Goal: Check status: Check status

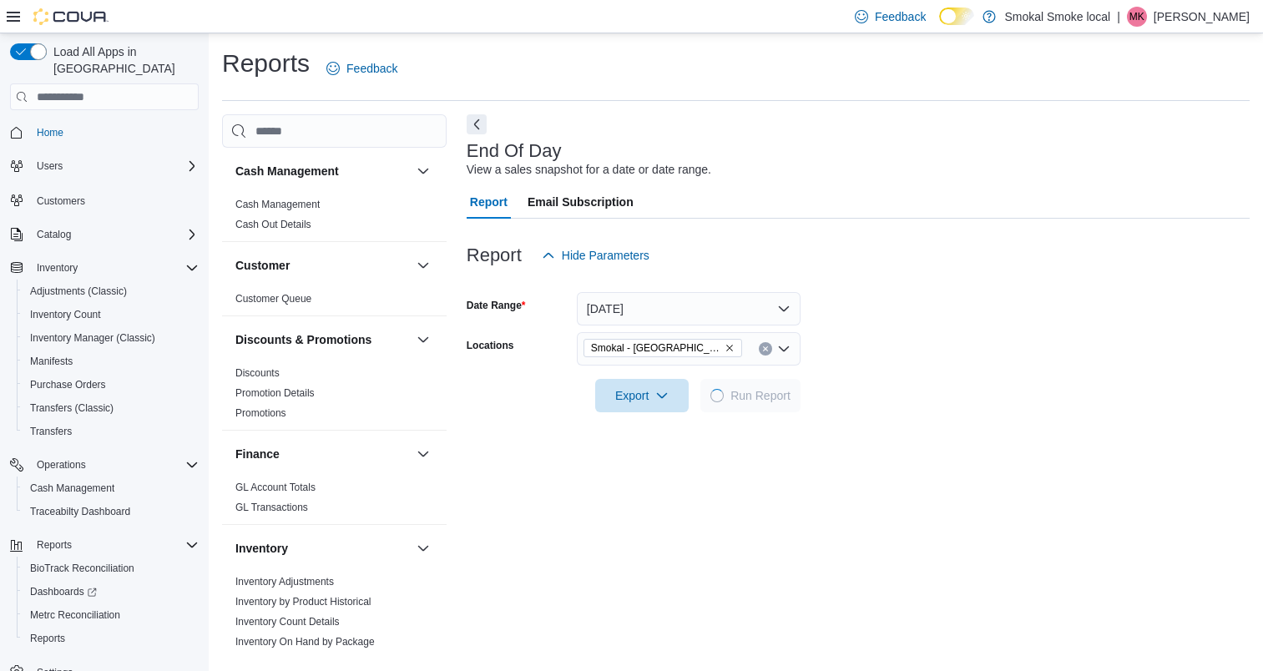
scroll to position [168, 0]
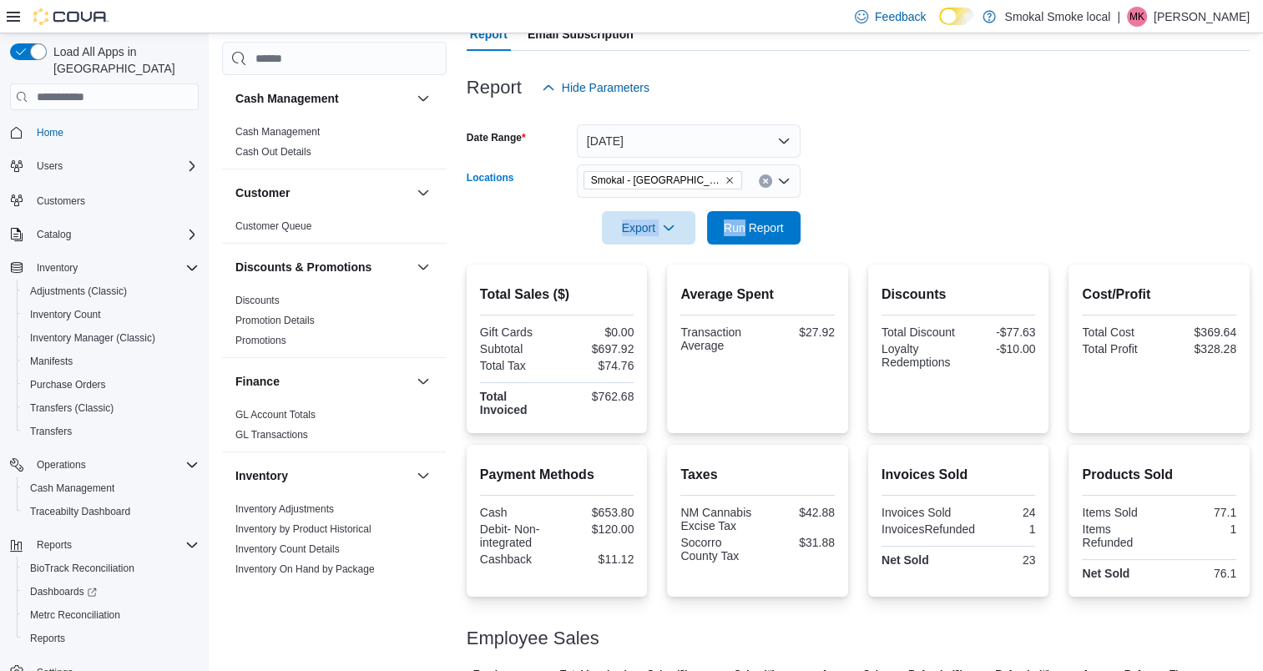
click at [725, 177] on icon "Remove Smokal - Socorro from selection in this group" at bounding box center [730, 180] width 10 height 10
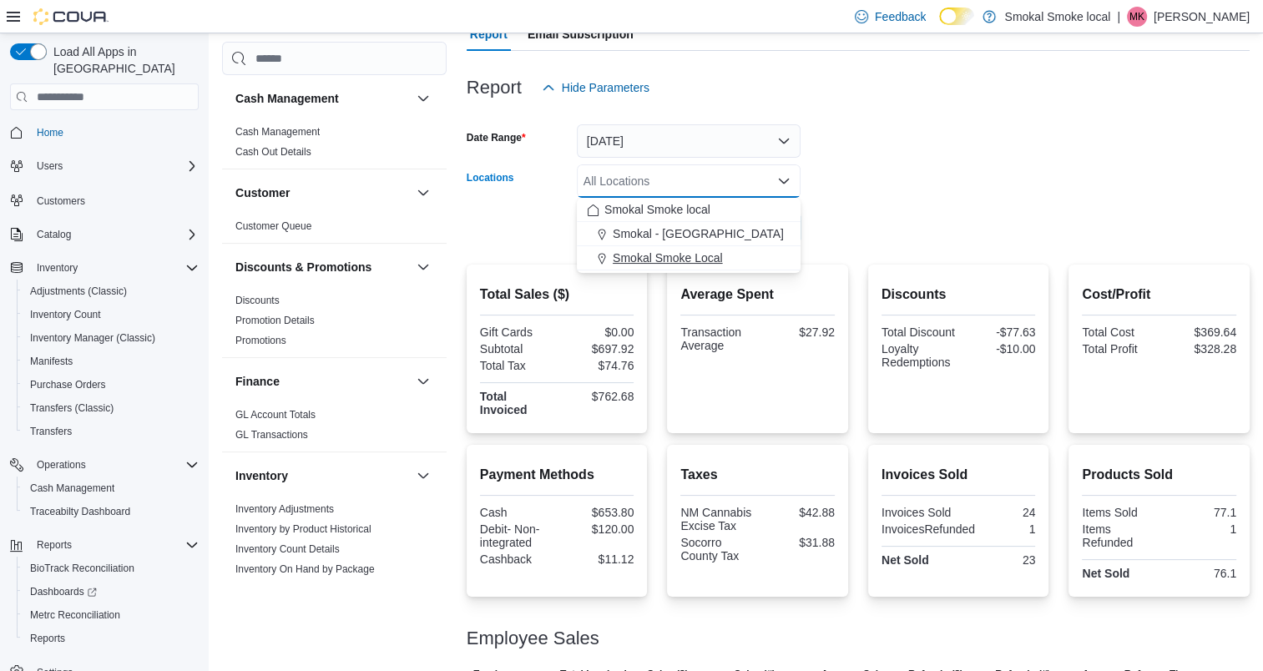
click at [665, 256] on span "Smokal Smoke Local" at bounding box center [668, 258] width 110 height 17
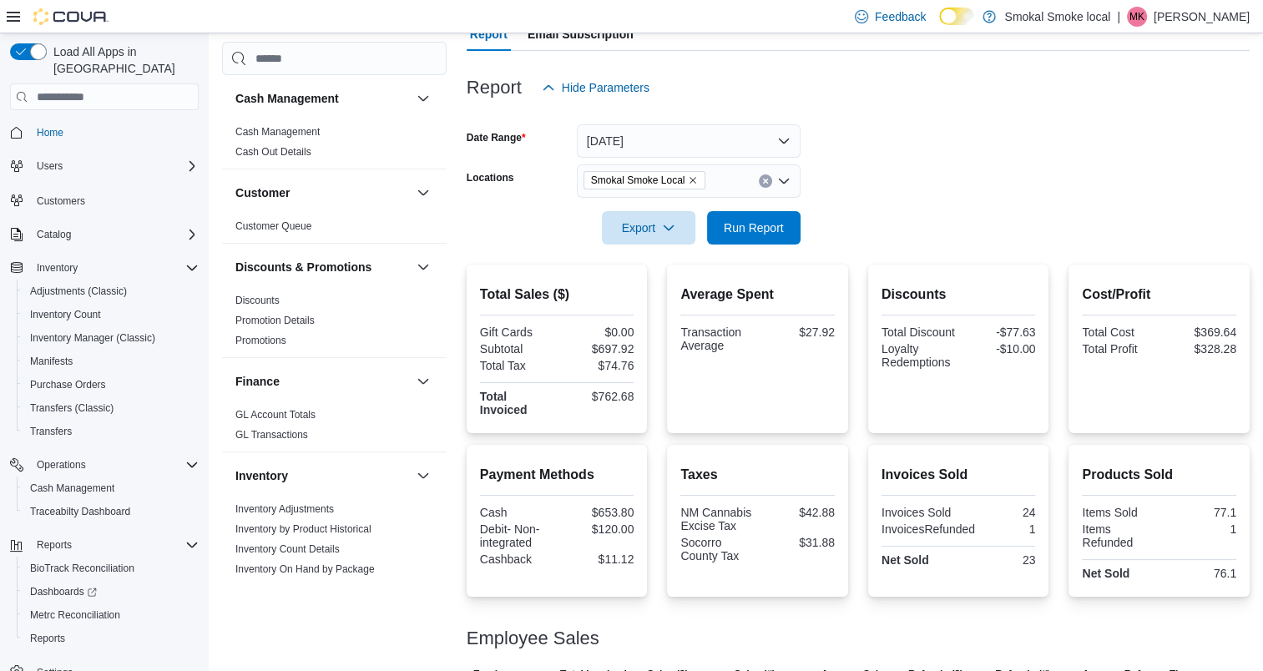
click at [983, 185] on form "Date Range [DATE] Locations [GEOGRAPHIC_DATA] Smoke Local Export Run Report" at bounding box center [858, 174] width 783 height 140
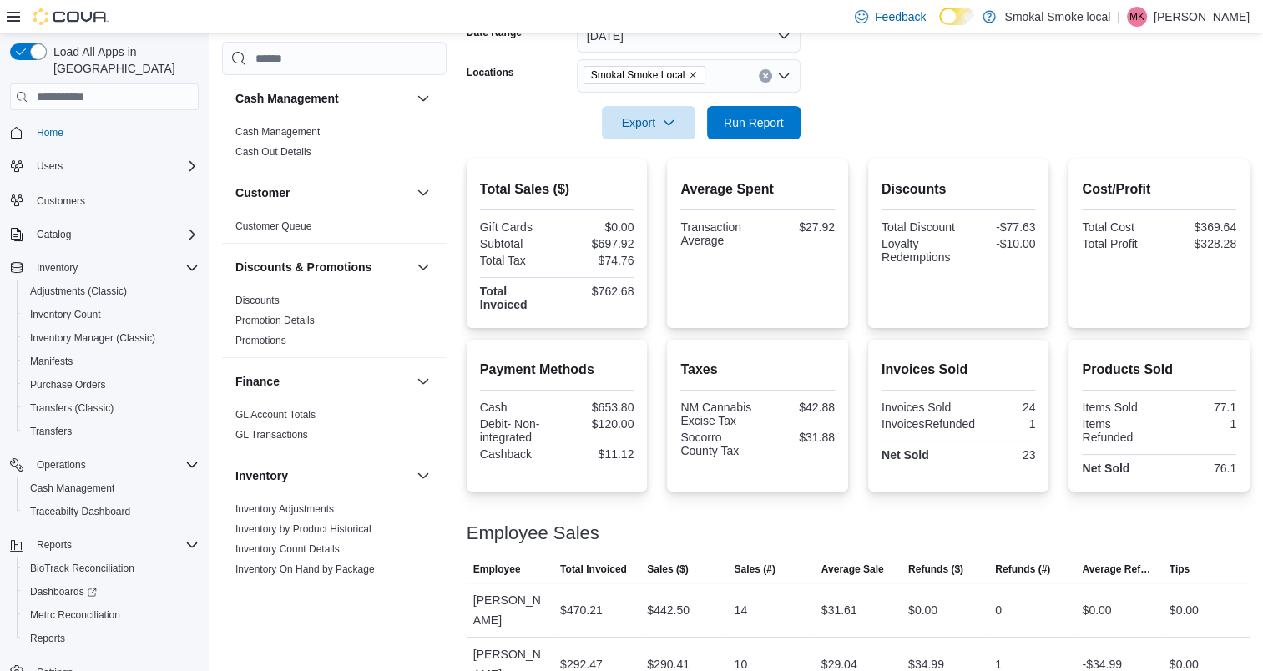
scroll to position [287, 0]
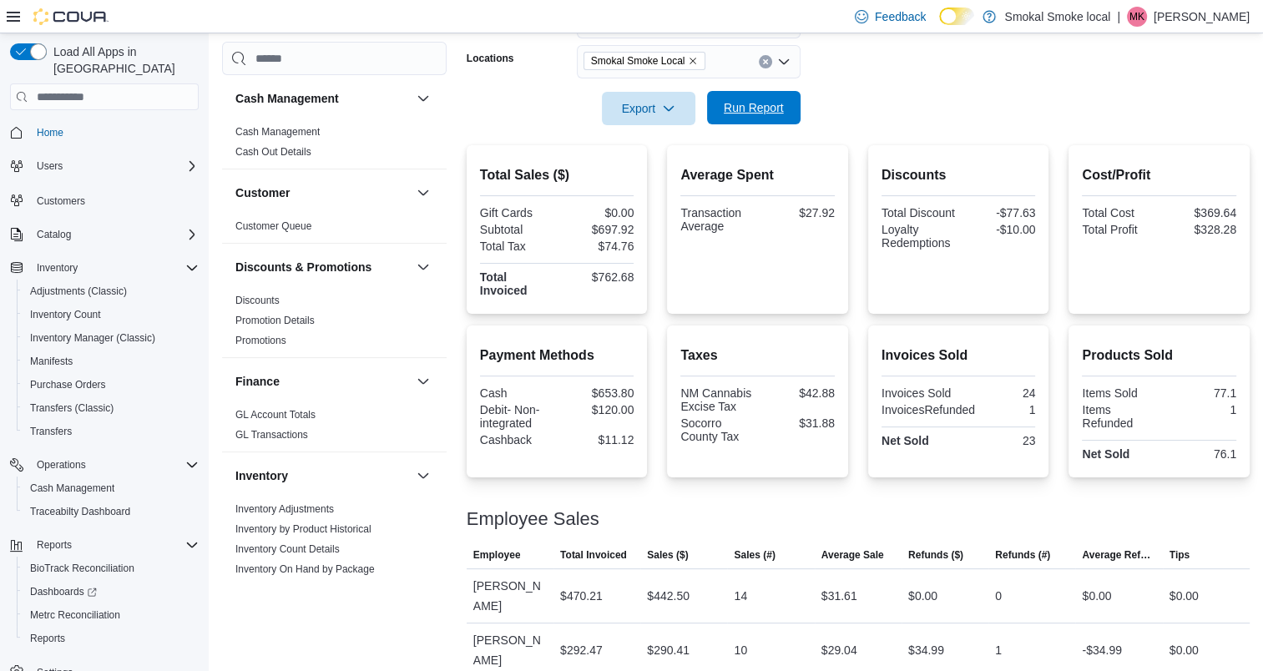
click at [736, 107] on span "Run Report" at bounding box center [754, 107] width 60 height 17
click at [692, 60] on icon "Remove Smokal Smoke Local from selection in this group" at bounding box center [694, 61] width 7 height 7
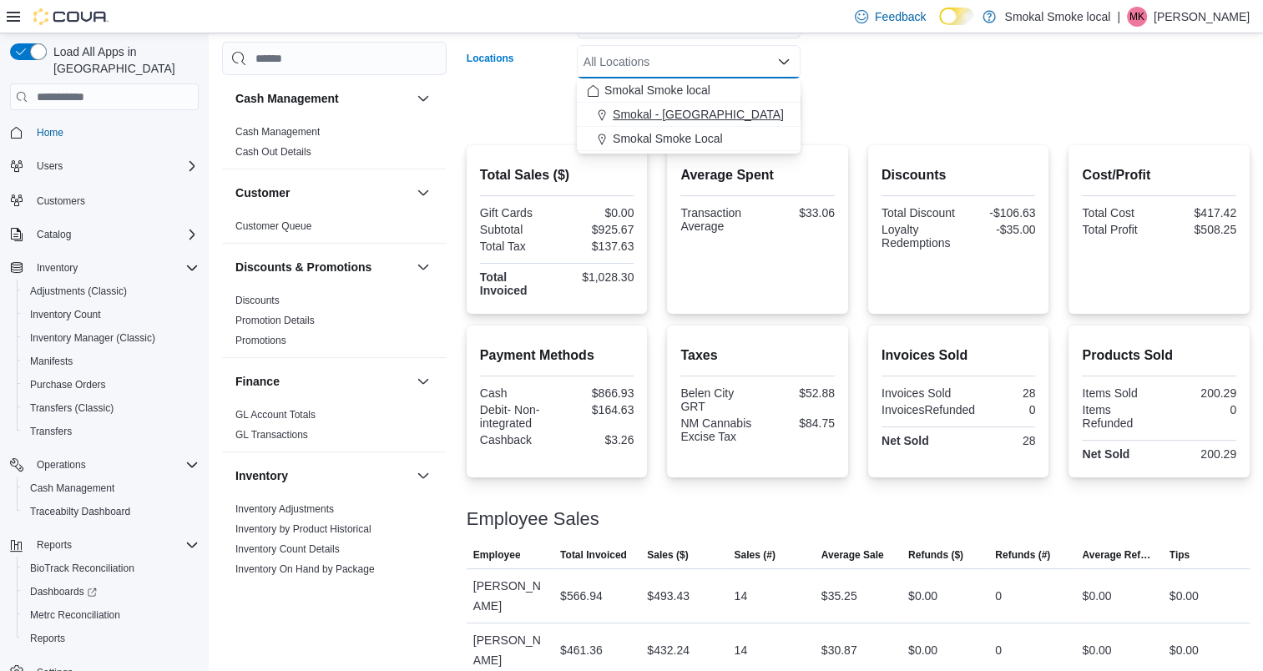
click at [673, 117] on span "Smokal - [GEOGRAPHIC_DATA]" at bounding box center [698, 114] width 171 height 17
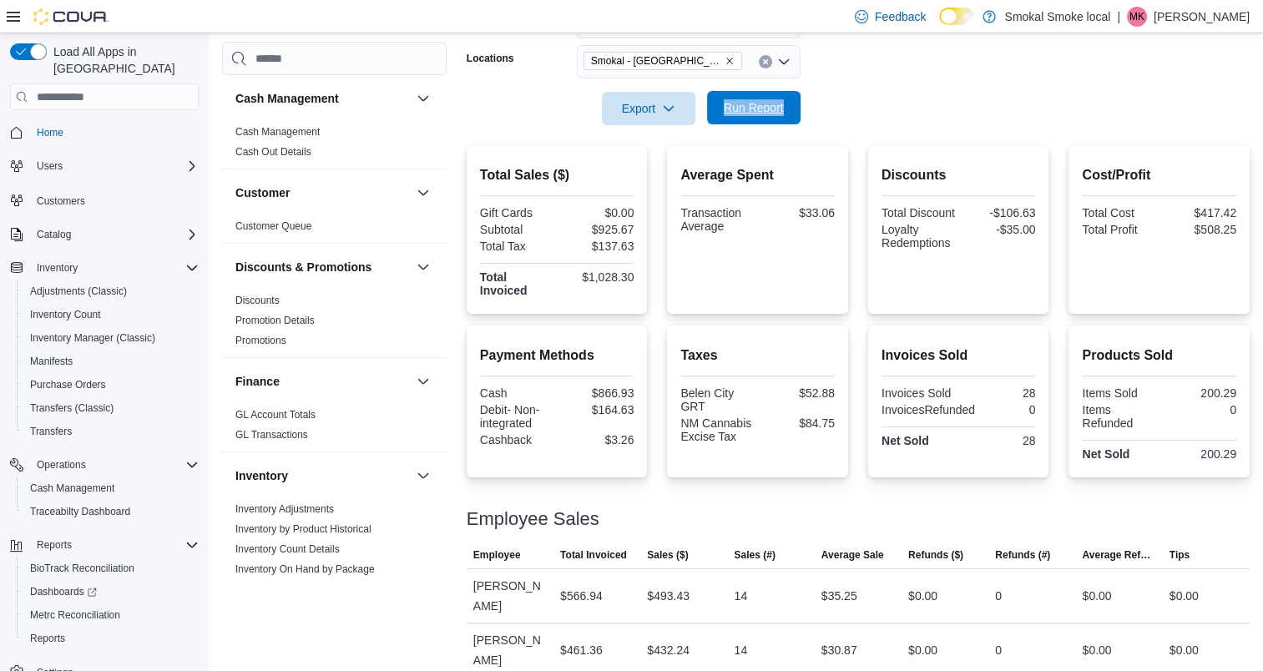
drag, startPoint x: 873, startPoint y: 93, endPoint x: 726, endPoint y: 110, distance: 148.8
click at [726, 110] on form "Date Range [DATE] Locations [GEOGRAPHIC_DATA] - [GEOGRAPHIC_DATA] Export Run Re…" at bounding box center [858, 55] width 783 height 140
click at [726, 110] on span "Run Report" at bounding box center [754, 107] width 60 height 17
click at [771, 114] on span "Run Report" at bounding box center [754, 107] width 60 height 17
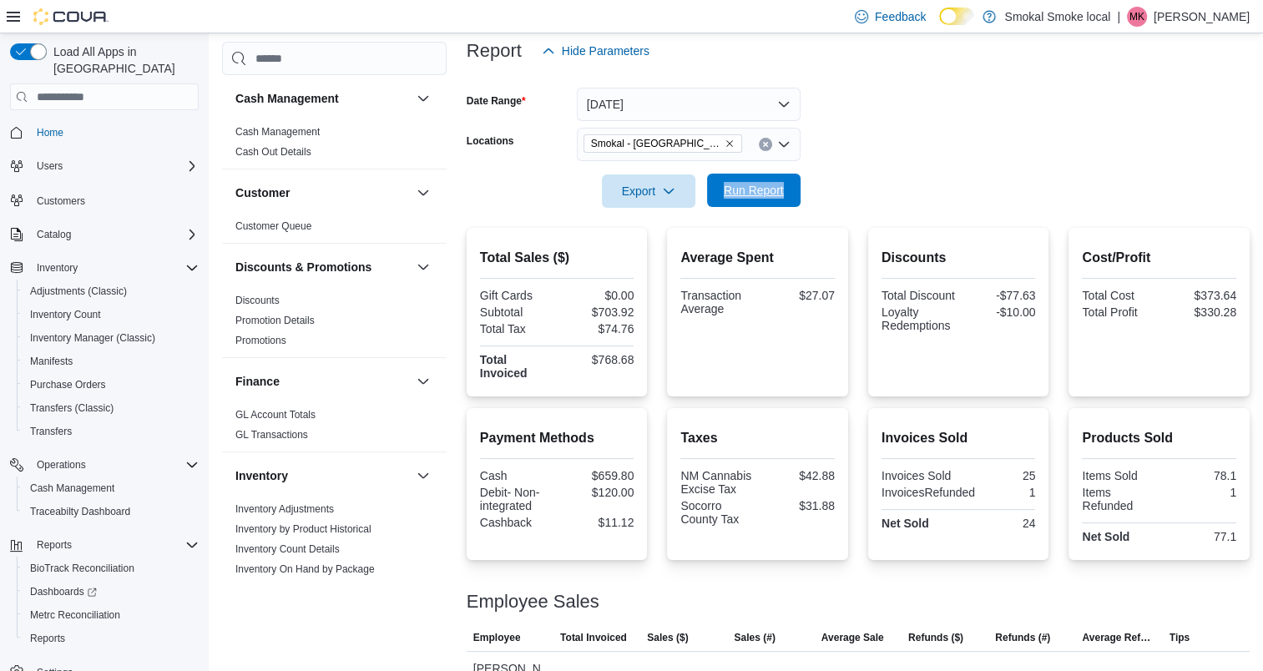
scroll to position [175, 0]
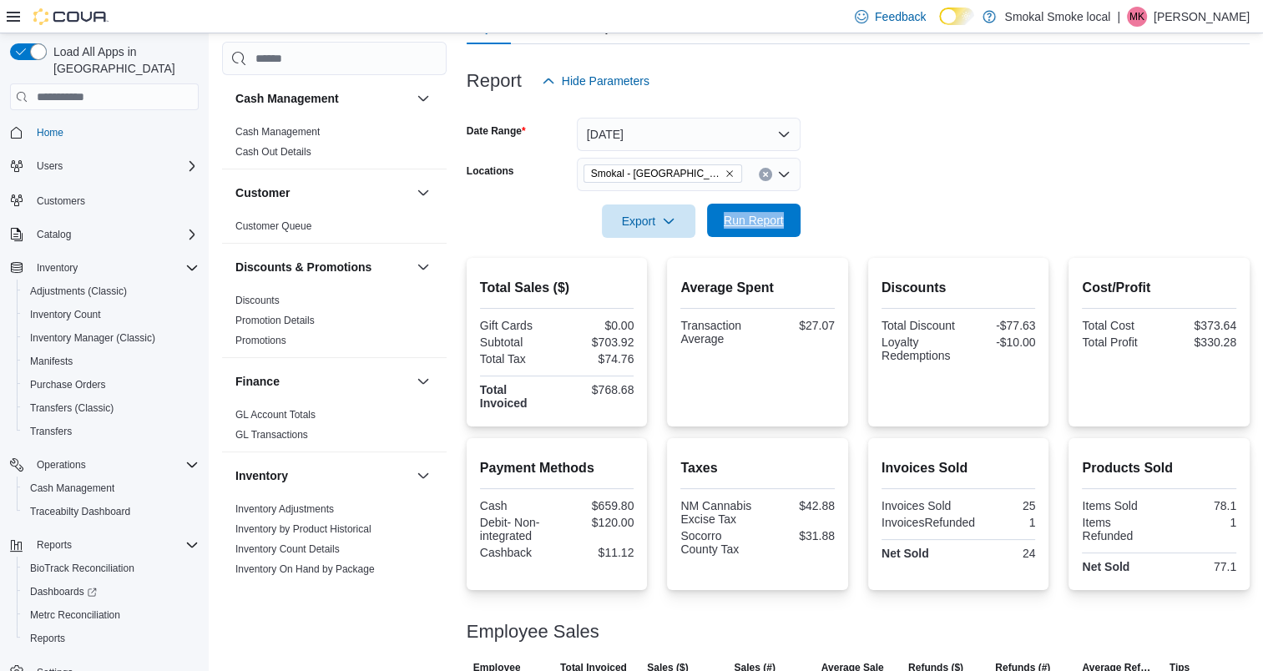
click at [755, 224] on span "Run Report" at bounding box center [754, 220] width 60 height 17
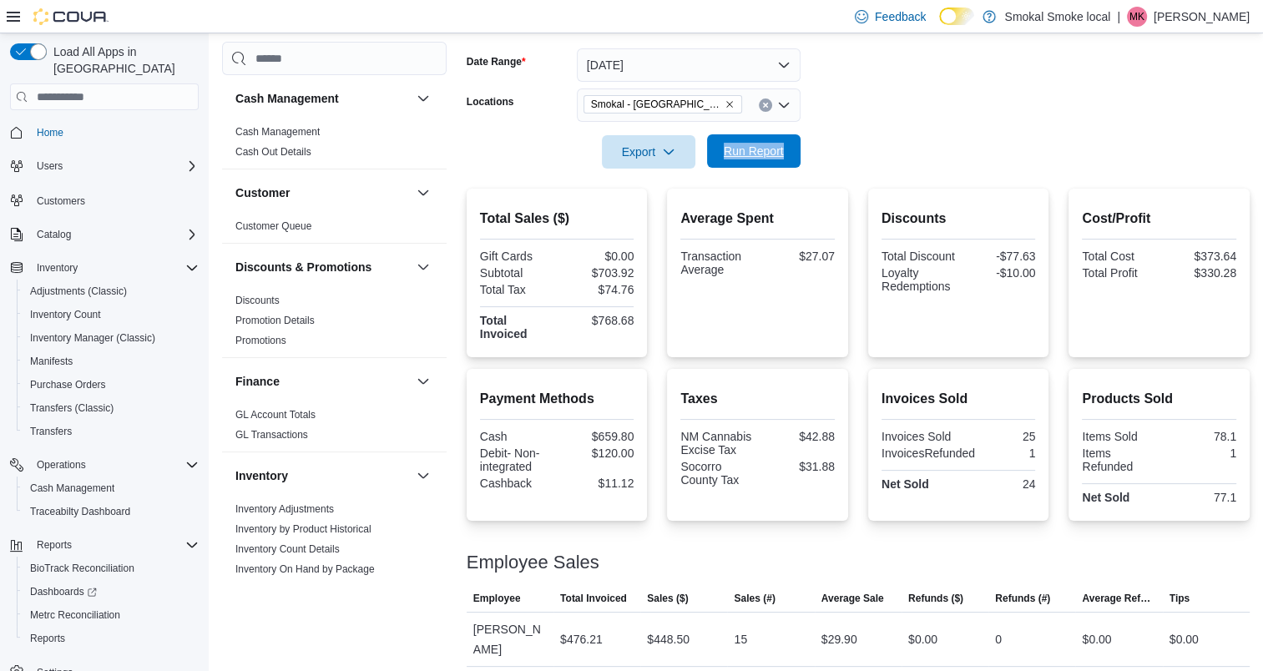
scroll to position [287, 0]
